Goal: Check status: Check status

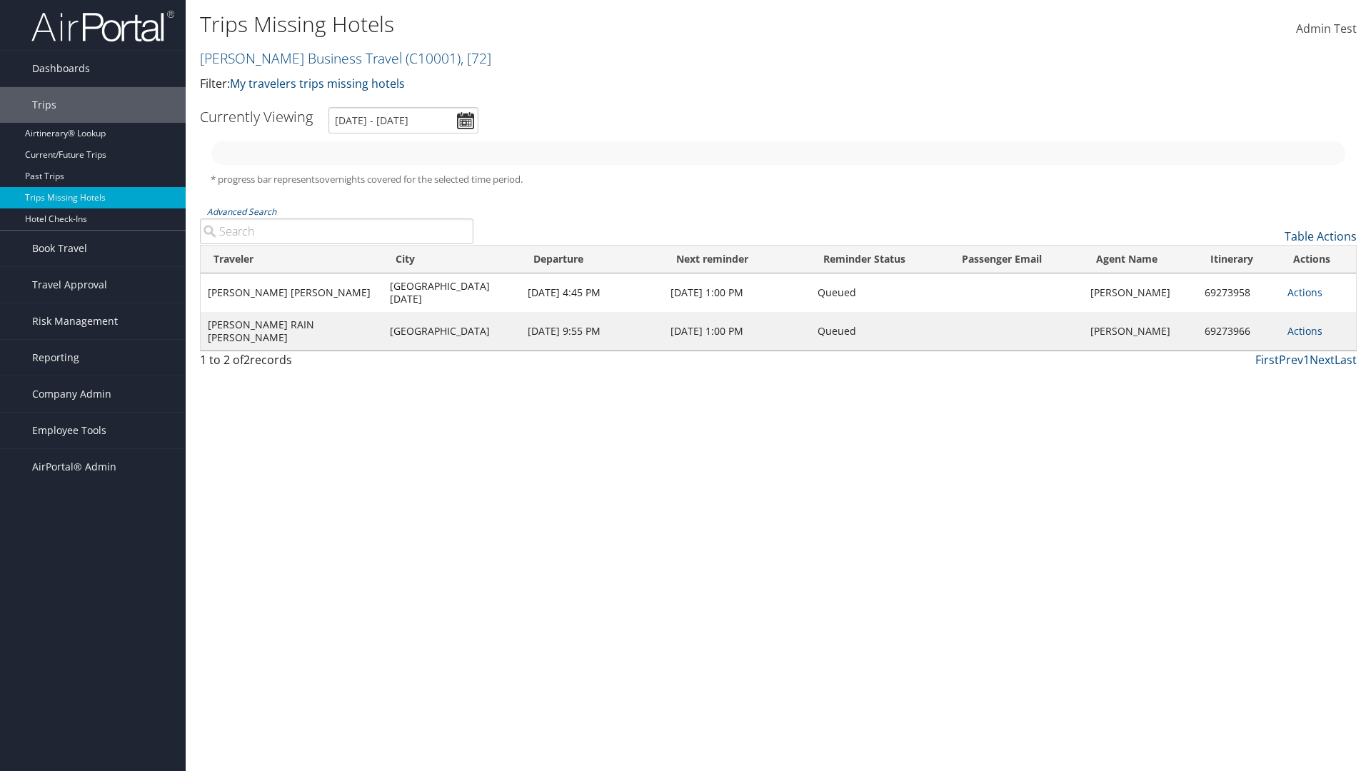
click at [294, 58] on link "Christopherson Business Travel ( C10001 ) , [ 72 ]" at bounding box center [345, 58] width 291 height 19
click at [0, 0] on input "search" at bounding box center [0, 0] width 0 height 0
type input "[PERSON_NAME] Business Travel"
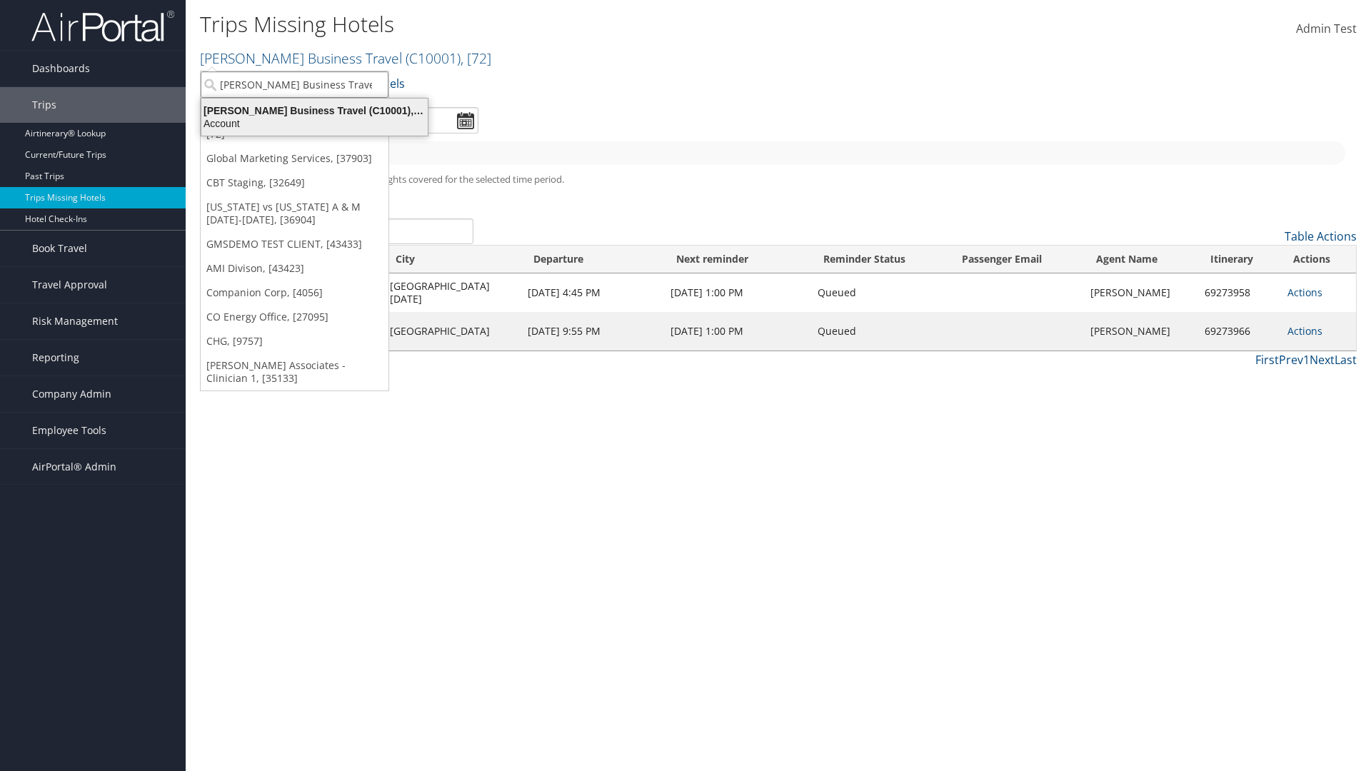
click at [314, 124] on div "Account" at bounding box center [314, 123] width 243 height 13
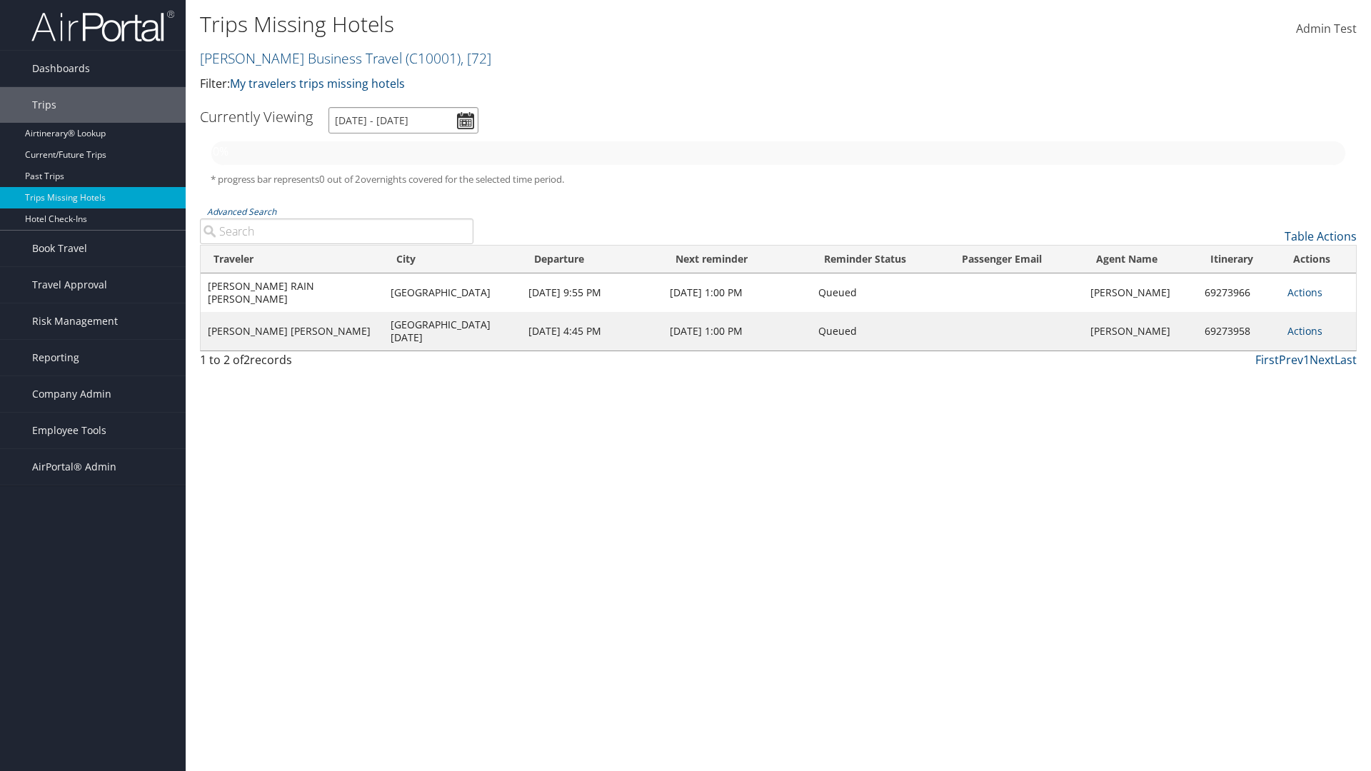
click at [403, 120] on input "9/1/2025 - 12/1/2025" at bounding box center [403, 120] width 150 height 26
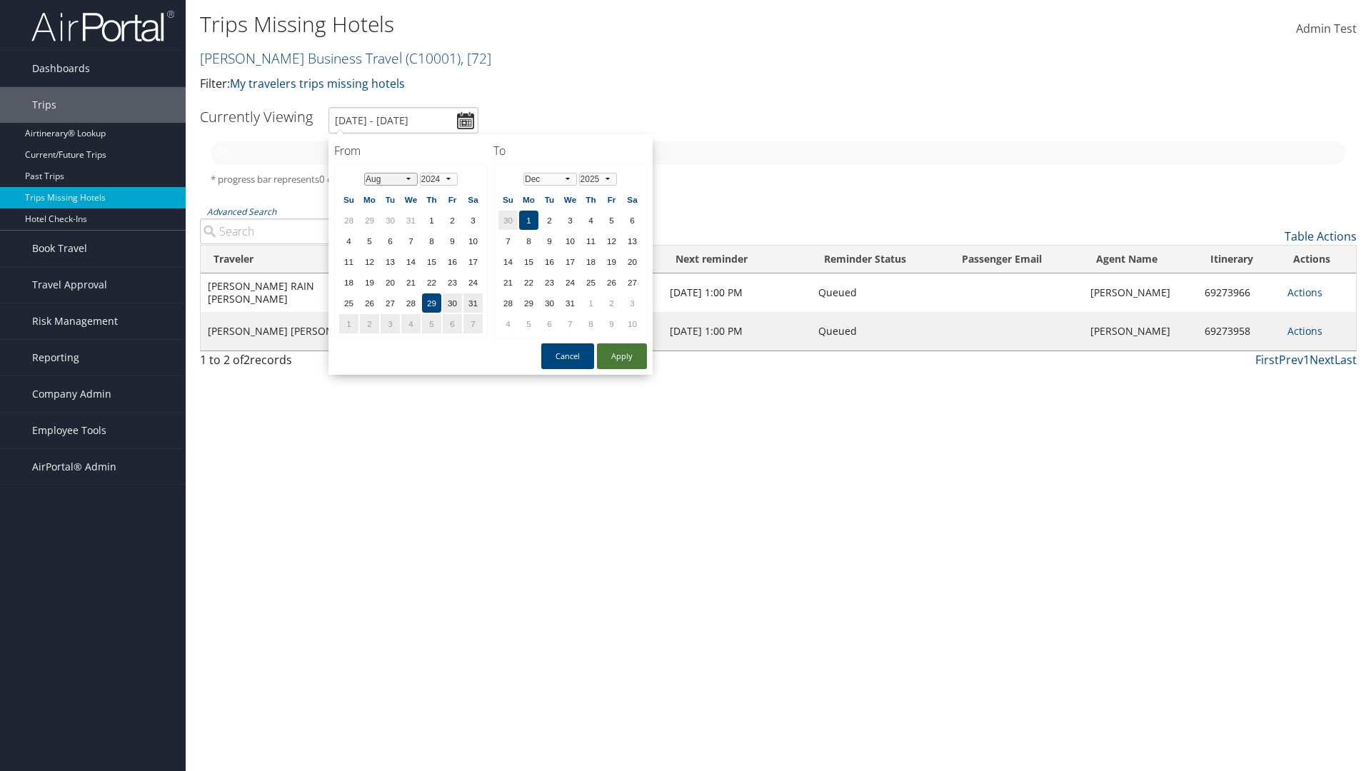
click at [391, 178] on select "Jan Feb Mar Apr May Jun Jul Aug Sep Oct Nov Dec" at bounding box center [391, 179] width 54 height 13
click at [622, 356] on button "Apply" at bounding box center [622, 356] width 50 height 26
type input "8/29/2024 - 12/1/2025"
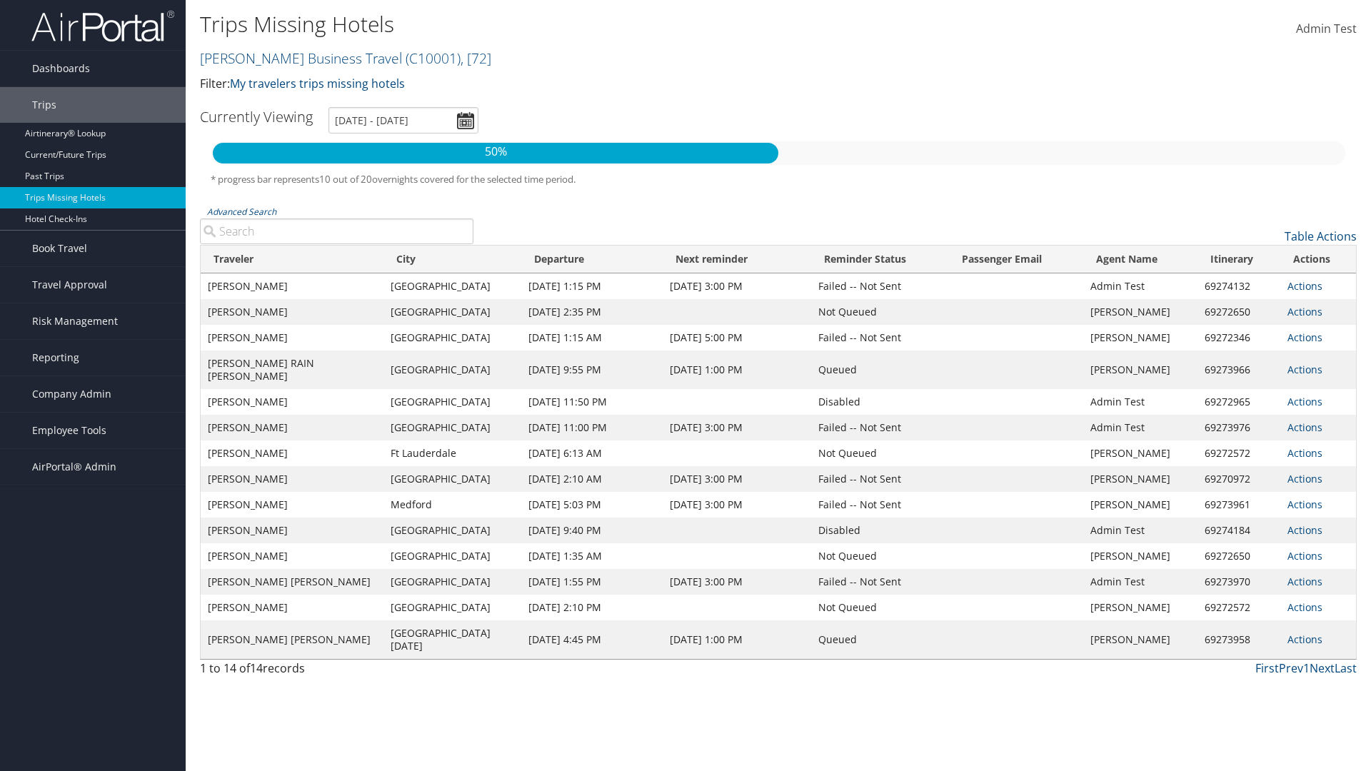
click at [1303, 286] on link "Actions" at bounding box center [1304, 286] width 35 height 14
click at [0, 0] on link "View Itinerary" at bounding box center [0, 0] width 0 height 0
